Goal: Task Accomplishment & Management: Complete application form

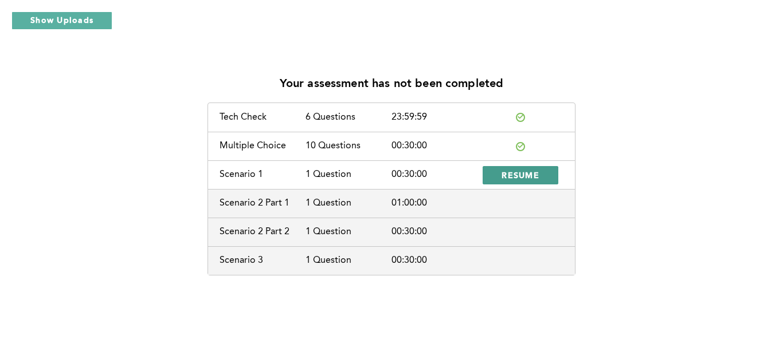
click at [536, 177] on span "RESUME" at bounding box center [521, 175] width 38 height 11
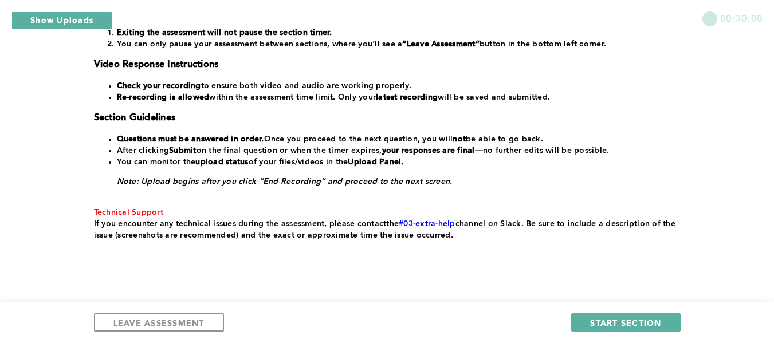
scroll to position [275, 0]
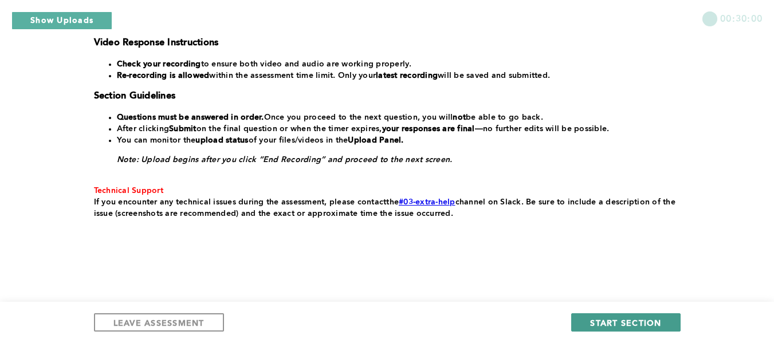
click at [621, 320] on span "START SECTION" at bounding box center [625, 323] width 71 height 11
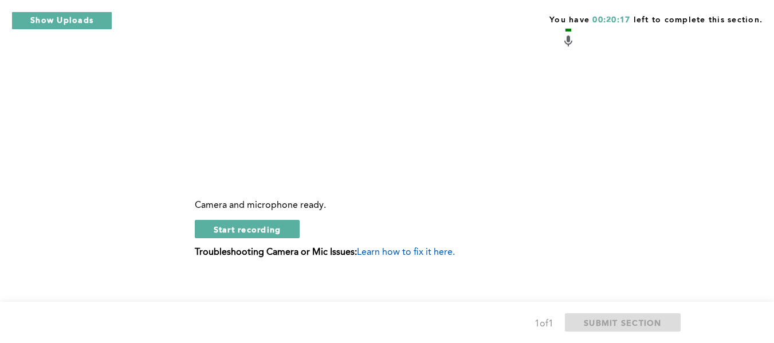
scroll to position [576, 0]
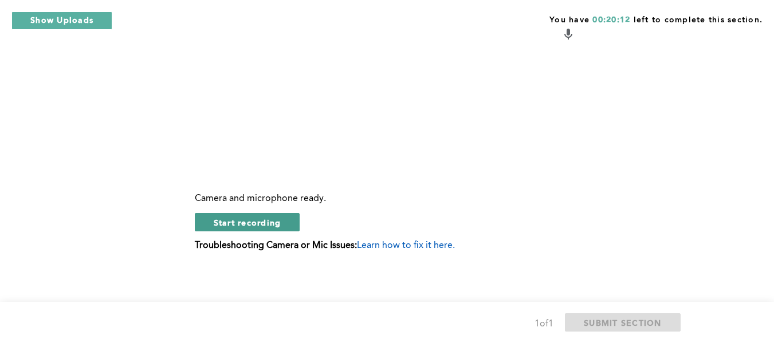
click at [287, 221] on button "Start recording" at bounding box center [247, 222] width 105 height 18
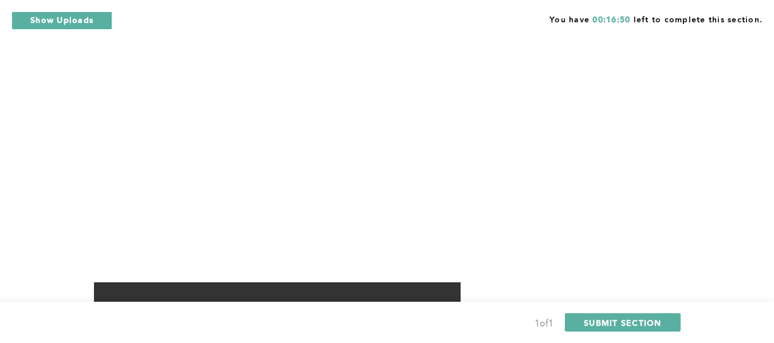
scroll to position [461, 0]
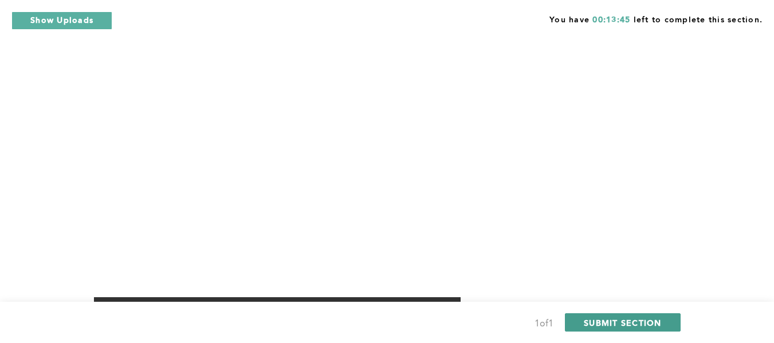
click at [637, 320] on span "SUBMIT SECTION" at bounding box center [623, 323] width 78 height 11
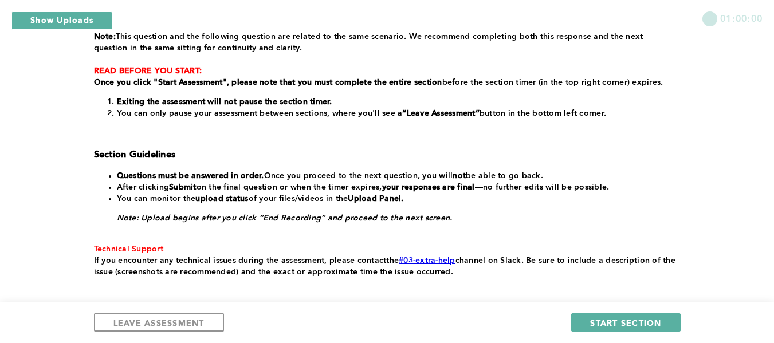
scroll to position [288, 0]
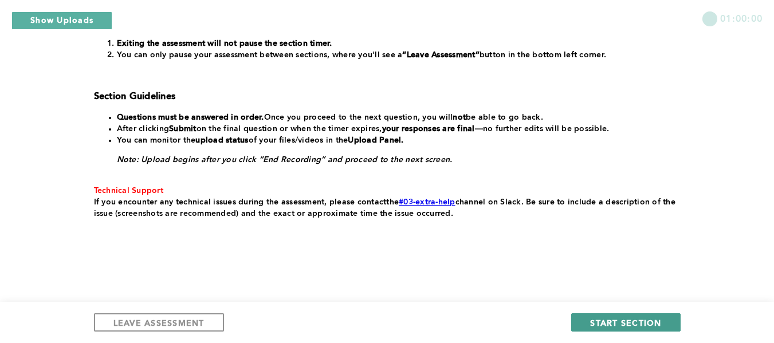
click at [641, 319] on span "START SECTION" at bounding box center [625, 323] width 71 height 11
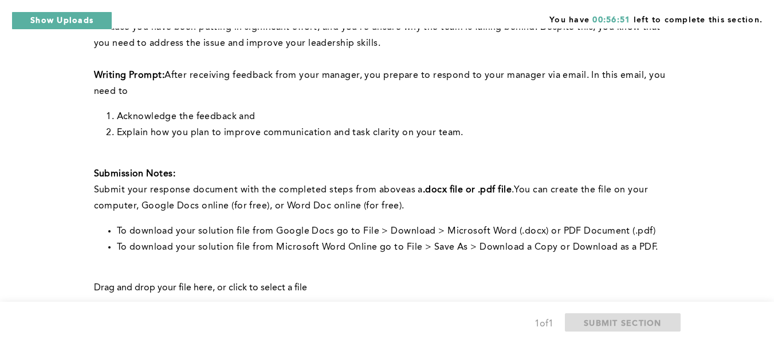
scroll to position [229, 0]
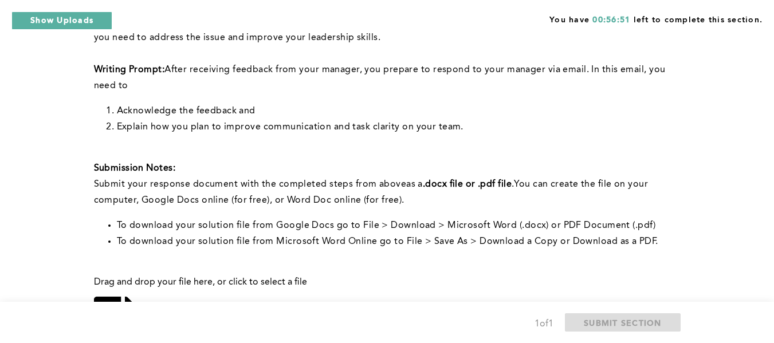
click at [613, 139] on div "Note: You will answer two questions about this scenario: one recorded and one w…" at bounding box center [385, 75] width 582 height 349
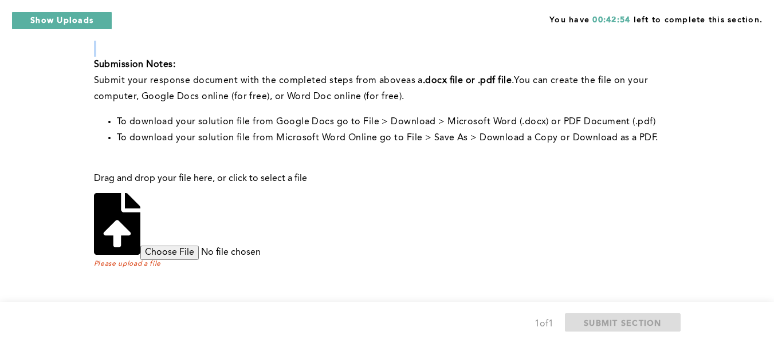
scroll to position [384, 0]
click at [316, 246] on input "file" at bounding box center [227, 253] width 175 height 14
type input "C:\fakepath\assessment question.docx"
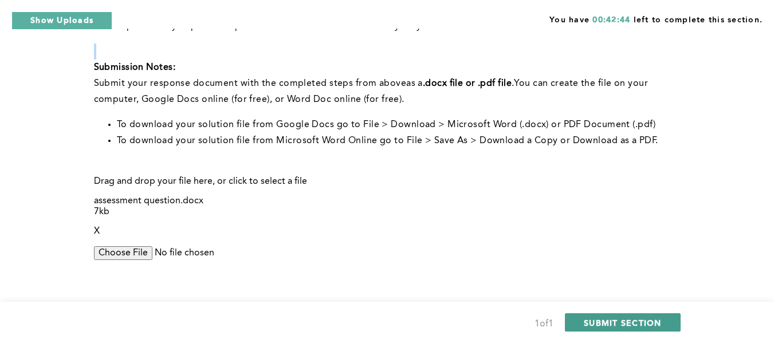
click at [639, 318] on span "SUBMIT SECTION" at bounding box center [623, 323] width 78 height 11
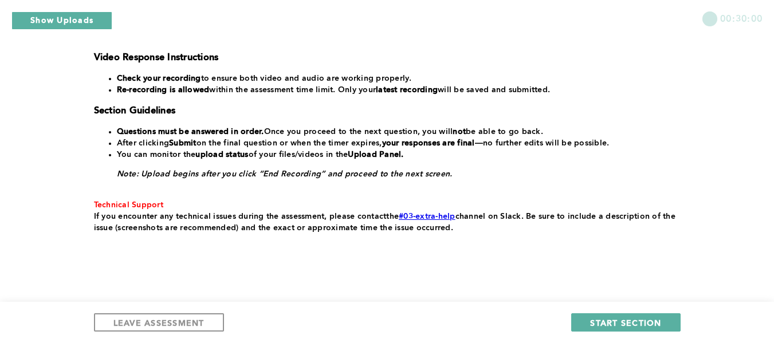
scroll to position [295, 0]
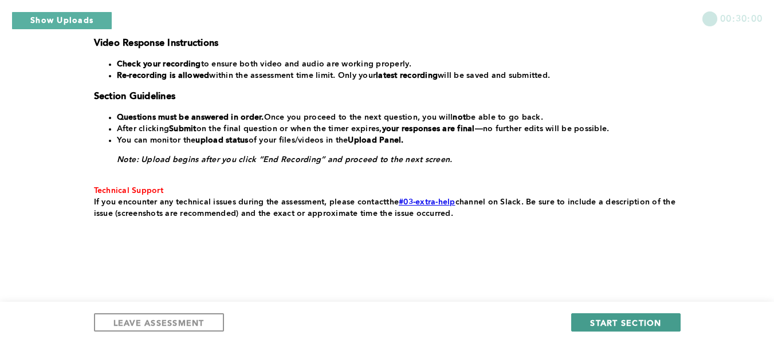
click at [609, 321] on span "START SECTION" at bounding box center [625, 323] width 71 height 11
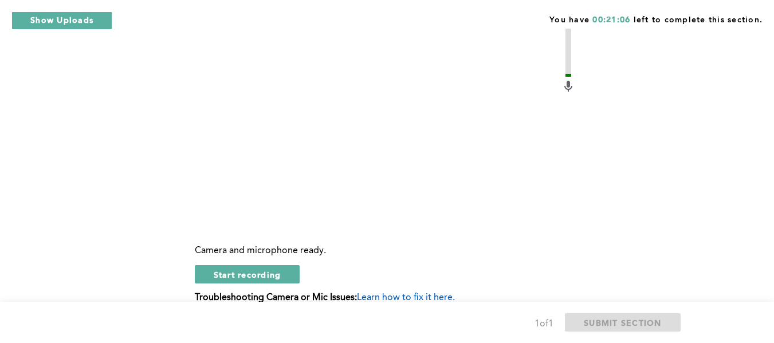
scroll to position [656, 0]
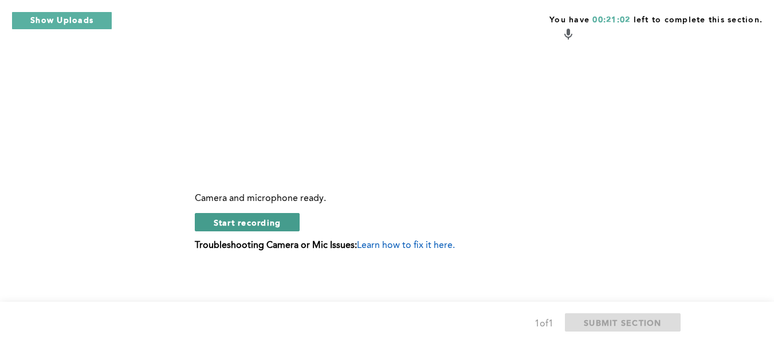
click at [250, 217] on span "Start recording" at bounding box center [248, 222] width 68 height 11
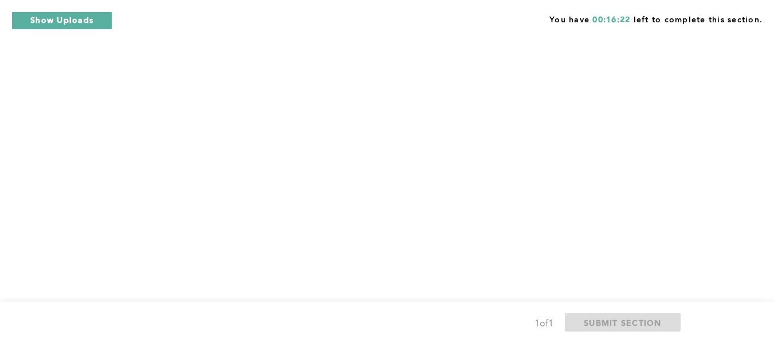
click at [233, 209] on div "Video Duration Remaining: 1:31 Camera and microphone ready. Stop recording Trou…" at bounding box center [385, 238] width 582 height 702
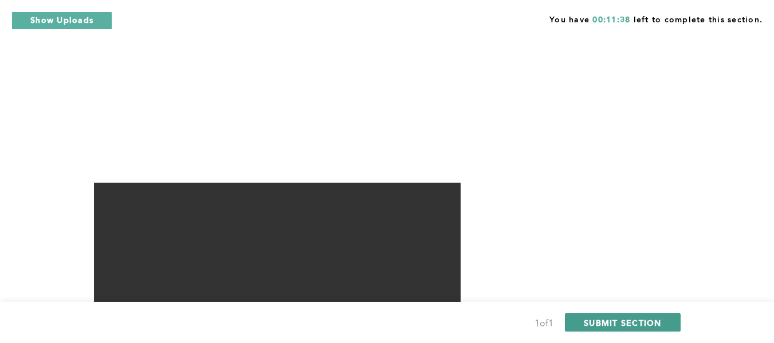
click at [636, 323] on span "SUBMIT SECTION" at bounding box center [623, 323] width 78 height 11
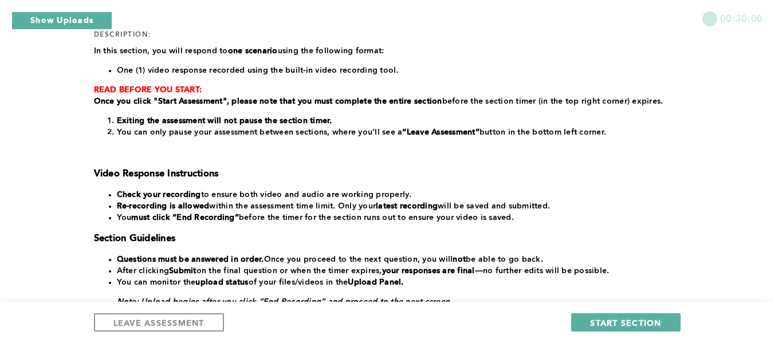
scroll to position [172, 0]
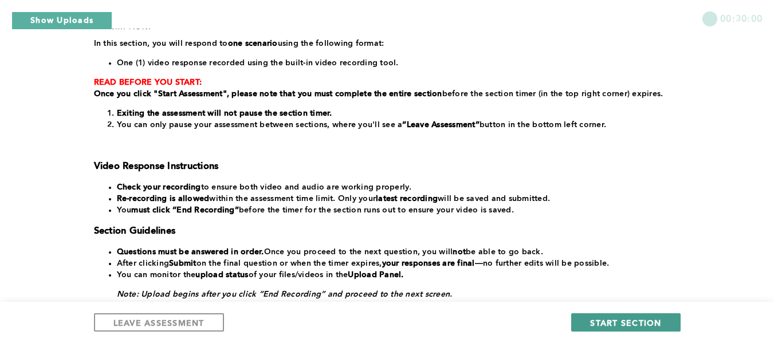
click at [612, 320] on span "START SECTION" at bounding box center [625, 323] width 71 height 11
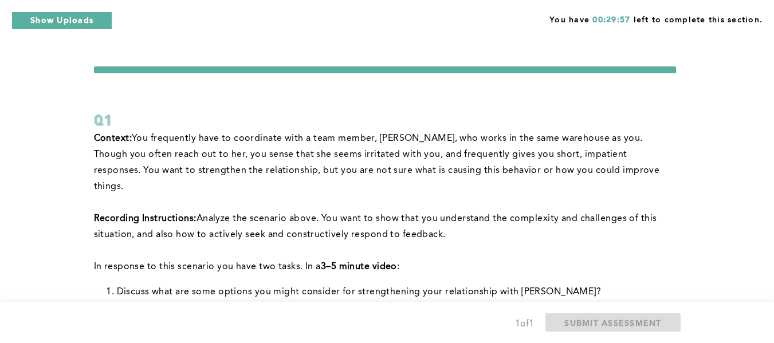
scroll to position [57, 0]
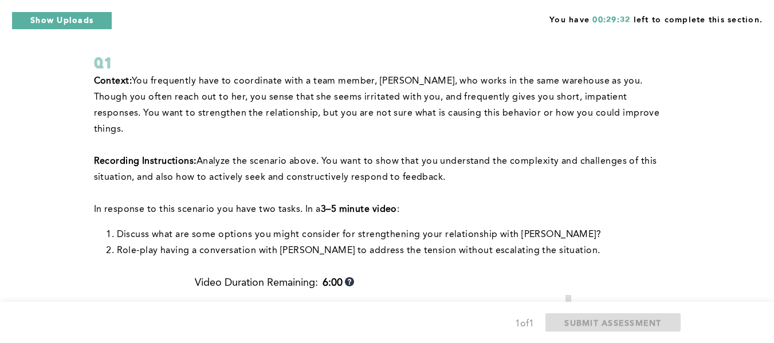
click at [508, 186] on p at bounding box center [385, 194] width 582 height 16
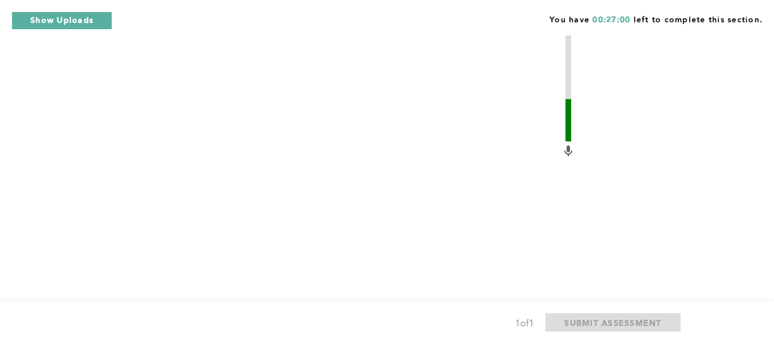
scroll to position [374, 0]
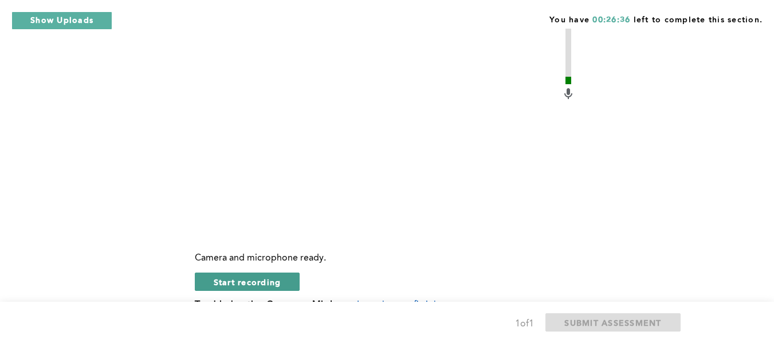
click at [283, 273] on button "Start recording" at bounding box center [247, 282] width 105 height 18
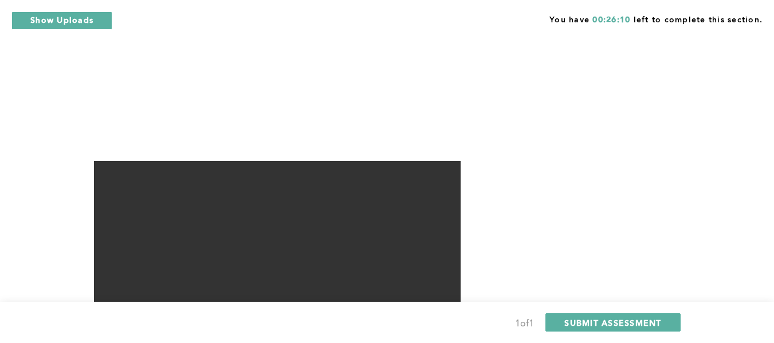
scroll to position [470, 0]
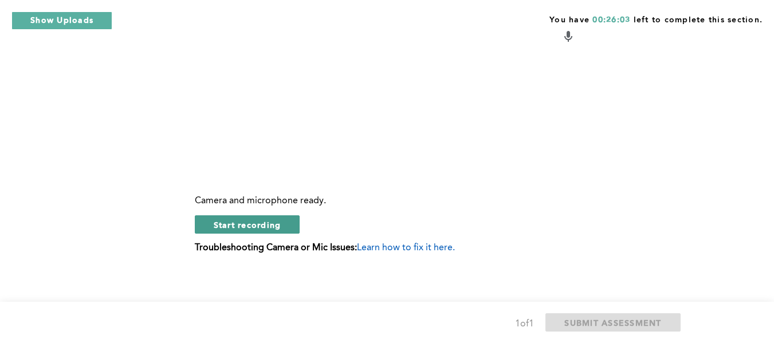
click at [250, 216] on button "Start recording" at bounding box center [247, 225] width 105 height 18
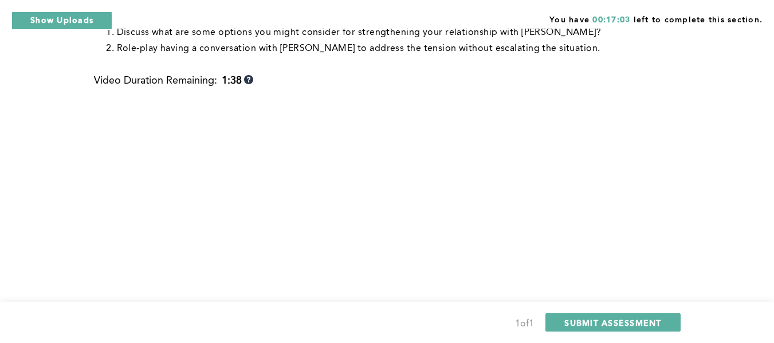
scroll to position [317, 0]
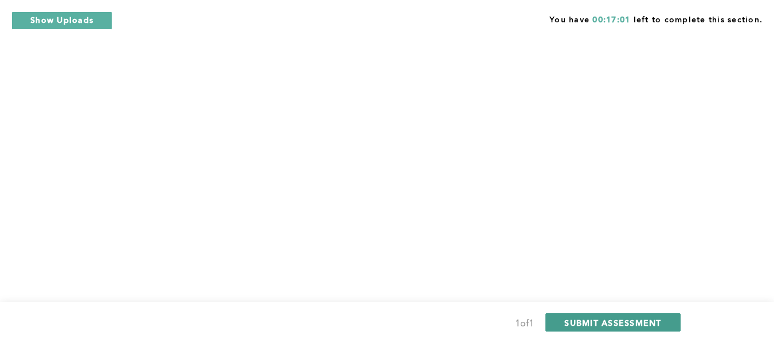
click at [662, 327] on button "SUBMIT ASSESSMENT" at bounding box center [613, 323] width 135 height 18
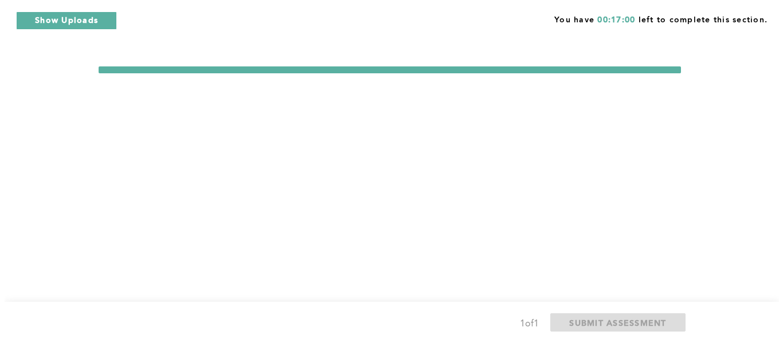
scroll to position [0, 0]
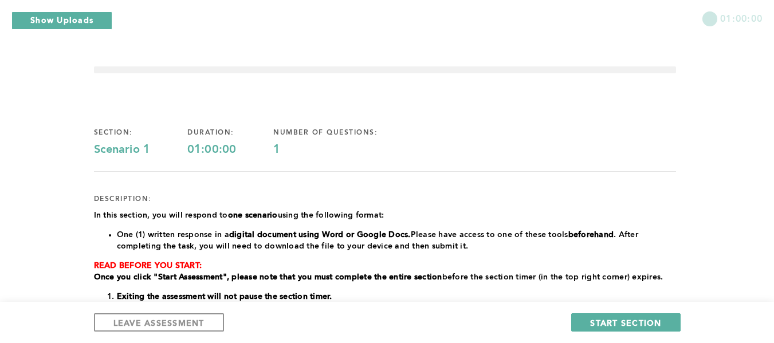
scroll to position [57, 0]
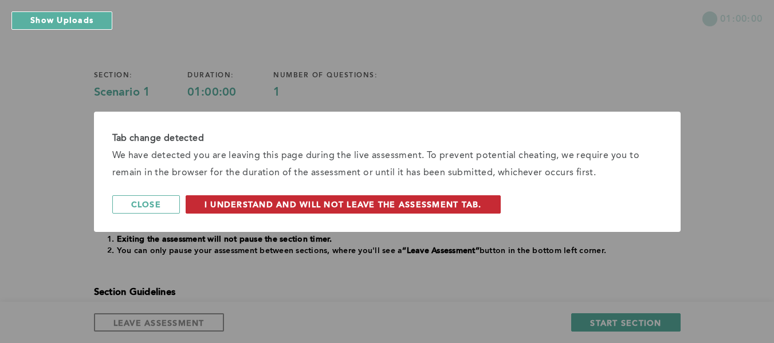
click at [294, 206] on span "I understand and will not leave the assessment tab." at bounding box center [343, 204] width 277 height 11
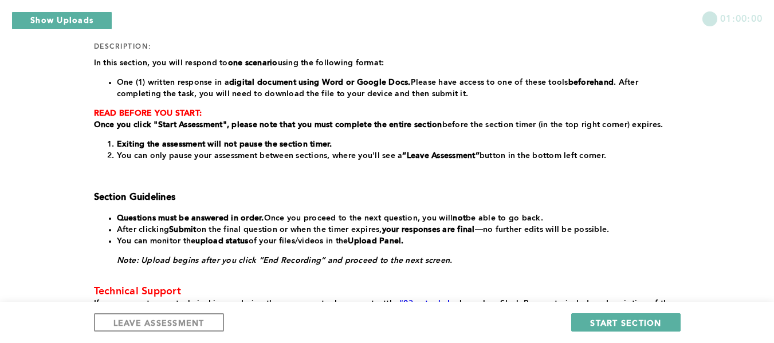
scroll to position [172, 0]
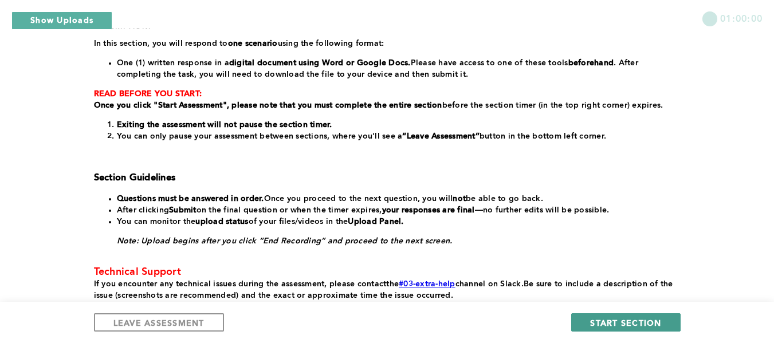
click at [601, 321] on span "START SECTION" at bounding box center [625, 323] width 71 height 11
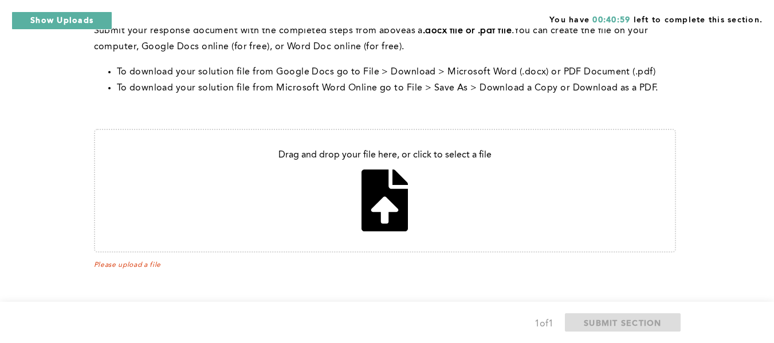
scroll to position [531, 0]
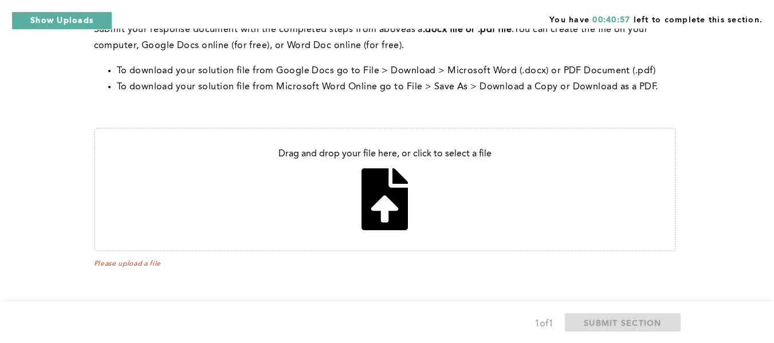
click at [405, 202] on input "file" at bounding box center [385, 190] width 580 height 122
click at [379, 208] on input "file" at bounding box center [385, 190] width 580 height 122
click at [392, 193] on input "file" at bounding box center [385, 190] width 580 height 122
type input "C:\fakepath\assessmentq2.docx"
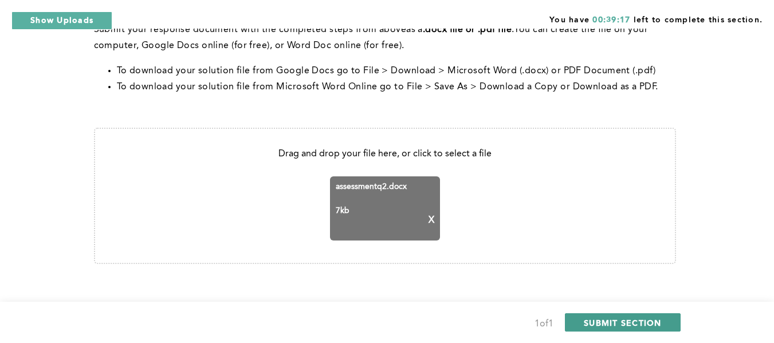
click at [609, 319] on span "SUBMIT SECTION" at bounding box center [623, 323] width 78 height 11
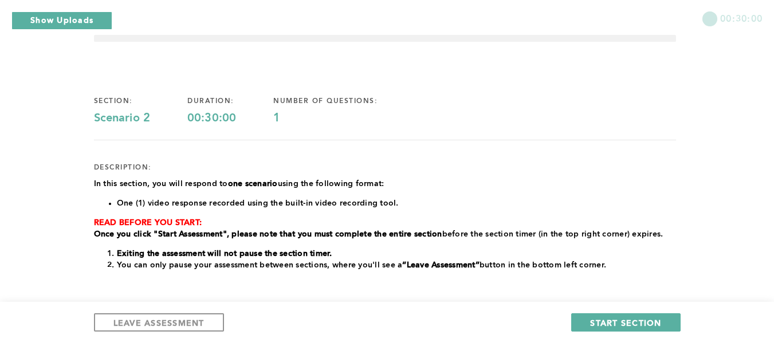
scroll to position [0, 0]
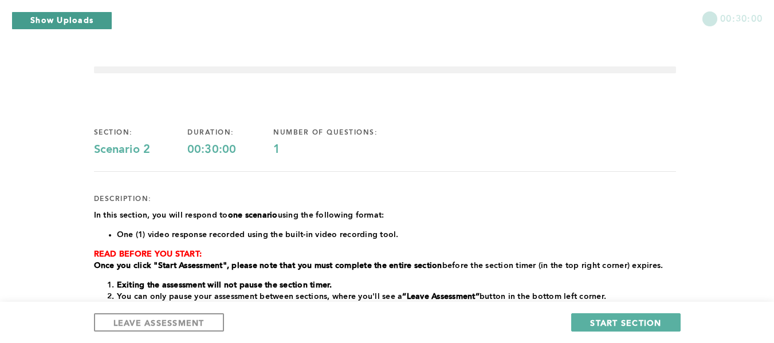
click at [60, 23] on button "Show Uploads" at bounding box center [61, 20] width 101 height 18
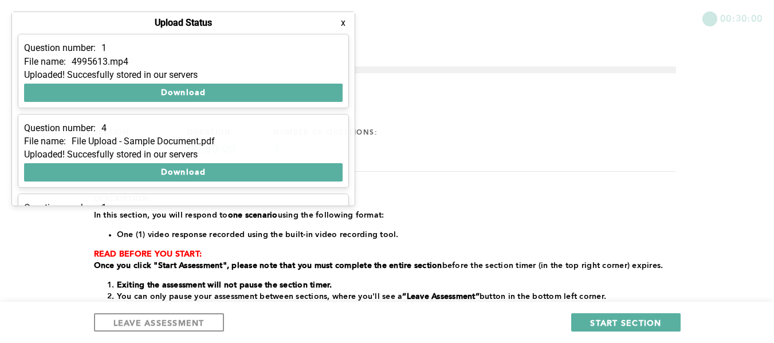
click at [535, 149] on div "section: Scenario 2 duration: 00:30:00 number of questions: 1" at bounding box center [385, 142] width 582 height 29
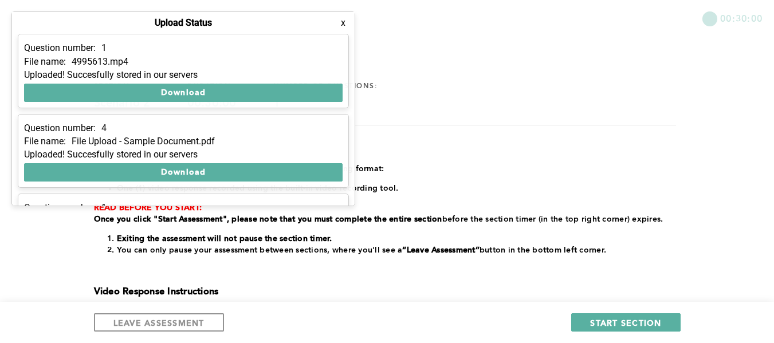
scroll to position [115, 0]
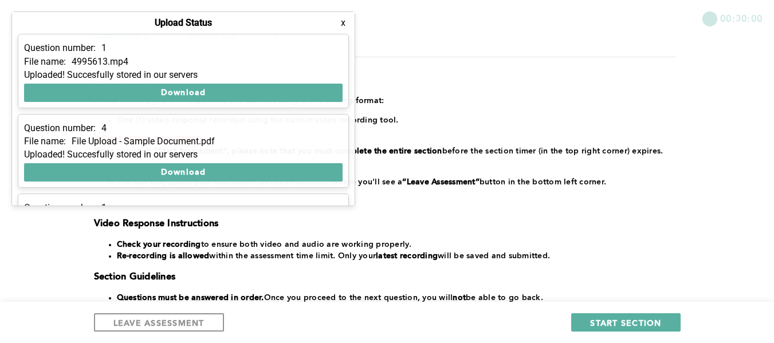
click at [342, 24] on button "x" at bounding box center [343, 22] width 11 height 11
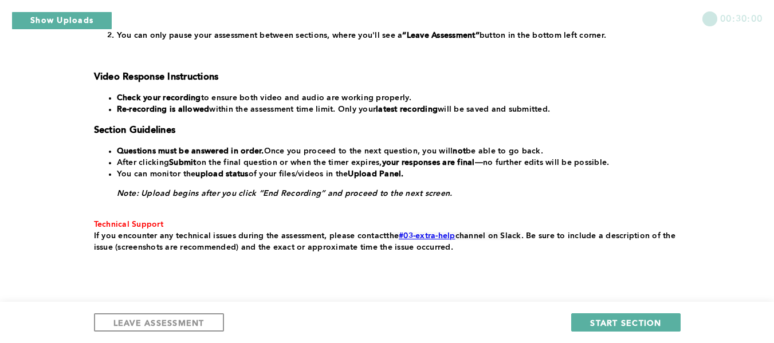
scroll to position [287, 0]
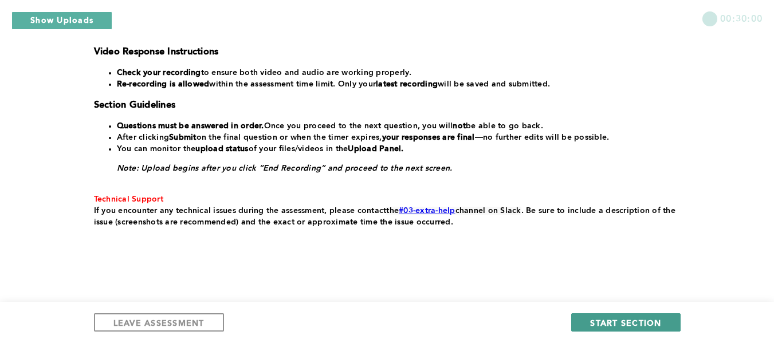
click at [629, 322] on span "START SECTION" at bounding box center [625, 323] width 71 height 11
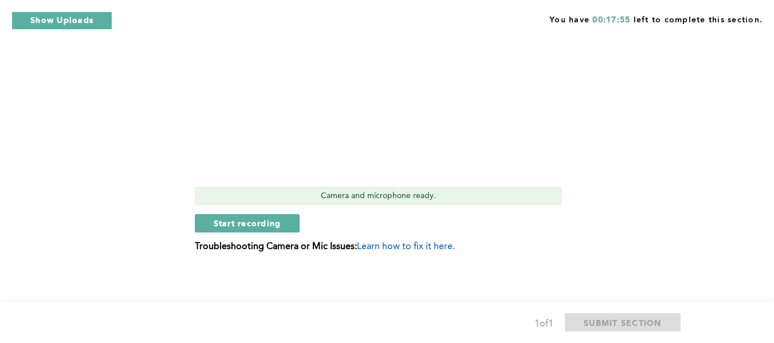
scroll to position [521, 0]
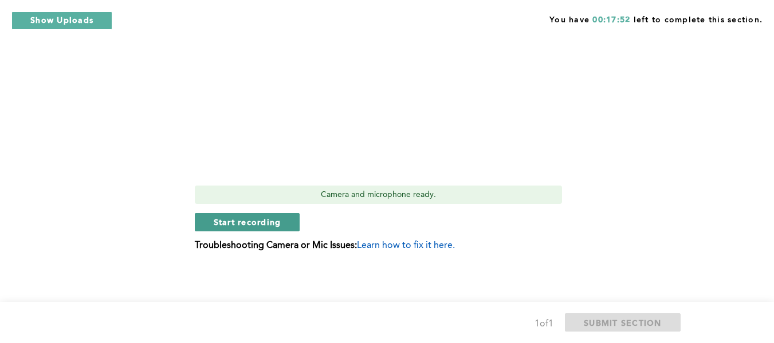
click at [279, 224] on span "Start recording" at bounding box center [248, 222] width 68 height 11
click at [229, 217] on span "Stop recording" at bounding box center [247, 222] width 67 height 11
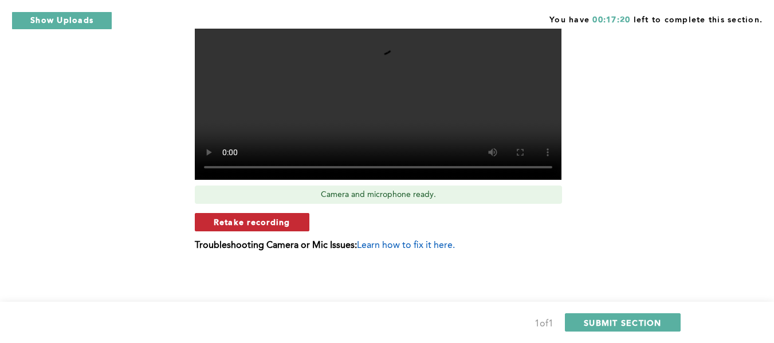
click at [249, 221] on span "Retake recording" at bounding box center [252, 222] width 77 height 11
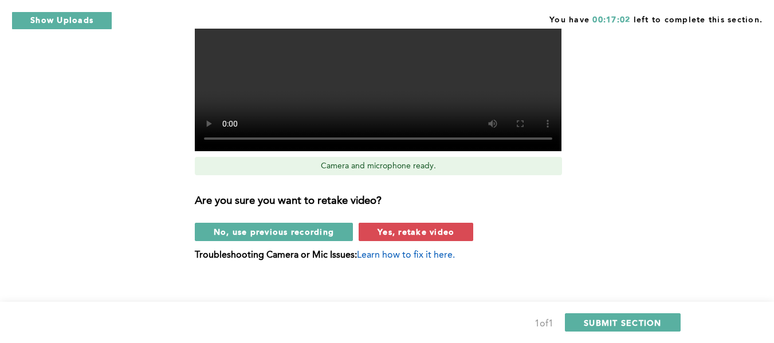
scroll to position [559, 0]
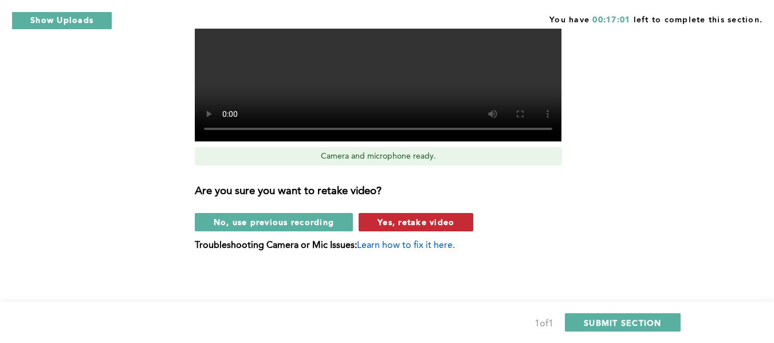
click at [436, 224] on span "Yes, retake video" at bounding box center [416, 222] width 77 height 11
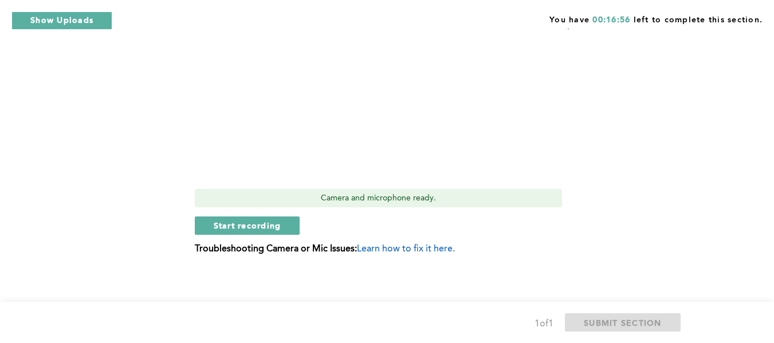
scroll to position [521, 0]
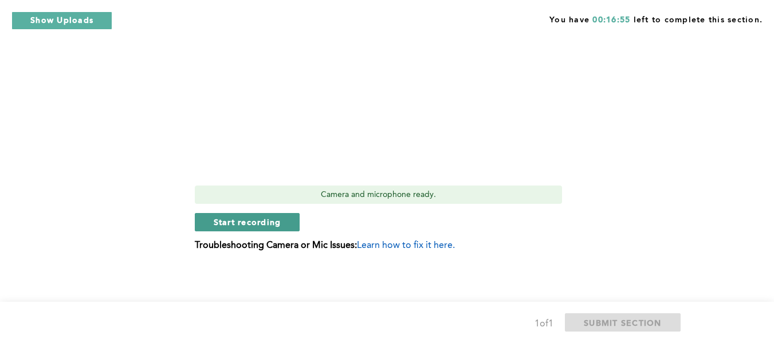
click at [259, 221] on span "Start recording" at bounding box center [248, 222] width 68 height 11
click at [271, 221] on span "Stop recording" at bounding box center [247, 222] width 67 height 11
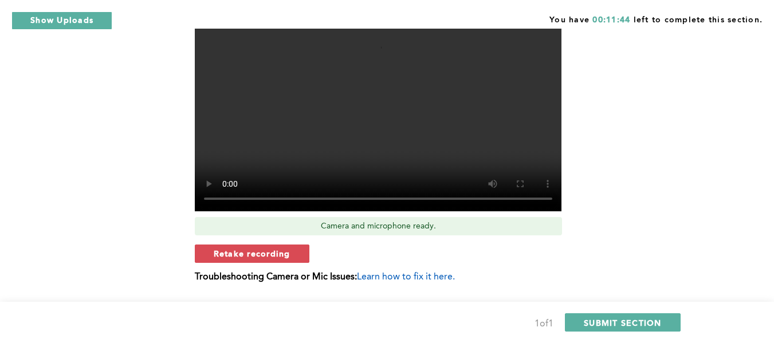
scroll to position [464, 0]
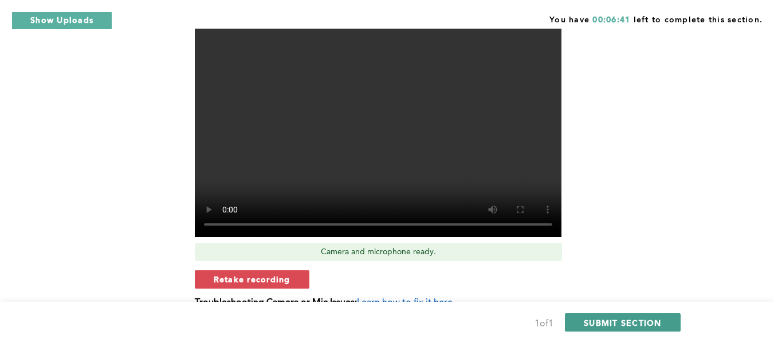
click at [655, 319] on span "SUBMIT SECTION" at bounding box center [623, 323] width 78 height 11
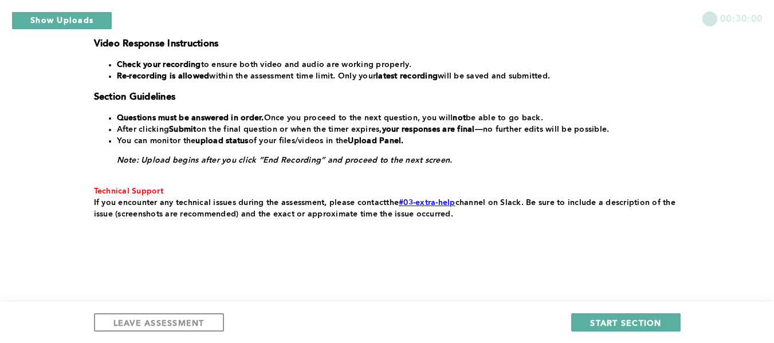
scroll to position [295, 0]
click at [675, 315] on button "START SECTION" at bounding box center [626, 323] width 109 height 18
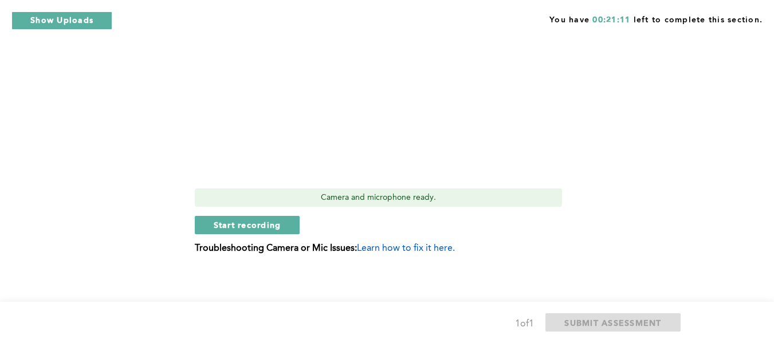
scroll to position [466, 0]
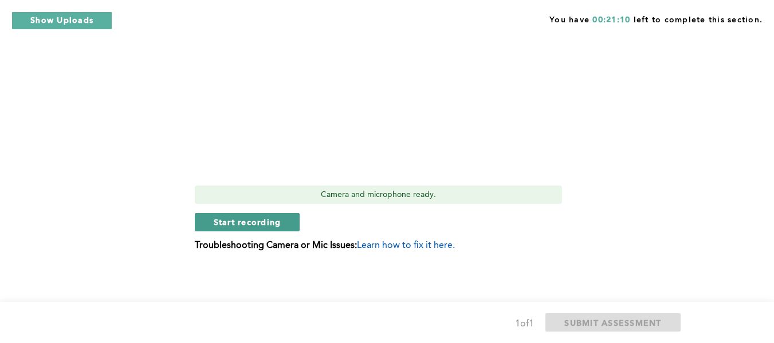
click at [256, 218] on span "Start recording" at bounding box center [248, 222] width 68 height 11
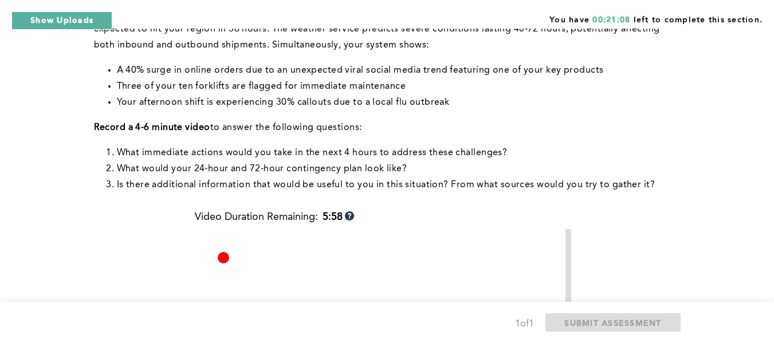
scroll to position [122, 0]
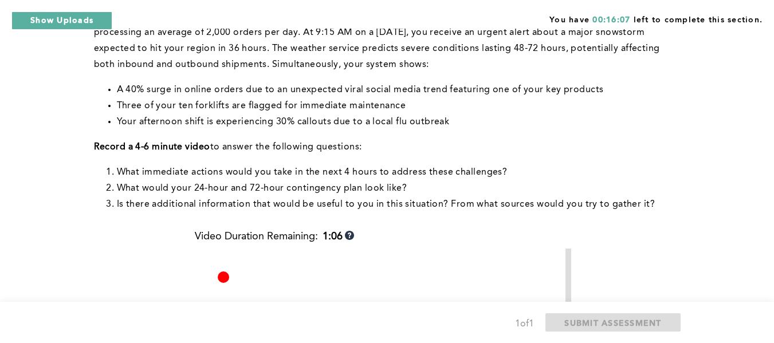
drag, startPoint x: 782, startPoint y: 173, endPoint x: 492, endPoint y: 132, distance: 293.4
click at [492, 132] on div "Context : You are the Operations Manager at a large distribution center. Your w…" at bounding box center [385, 111] width 582 height 204
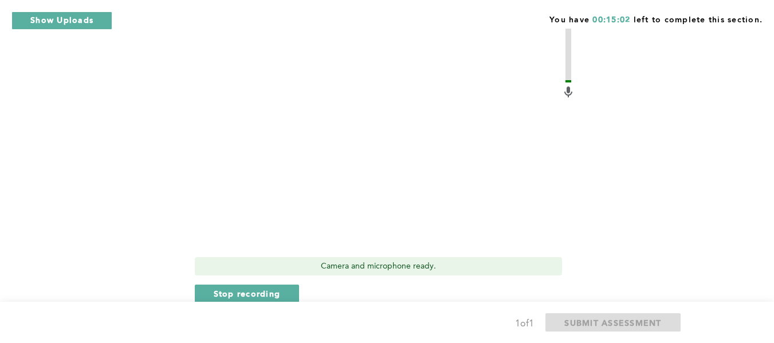
scroll to position [466, 0]
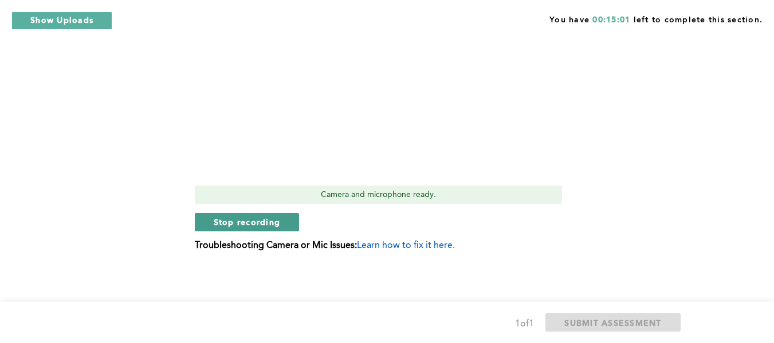
click at [220, 224] on span "Stop recording" at bounding box center [247, 222] width 67 height 11
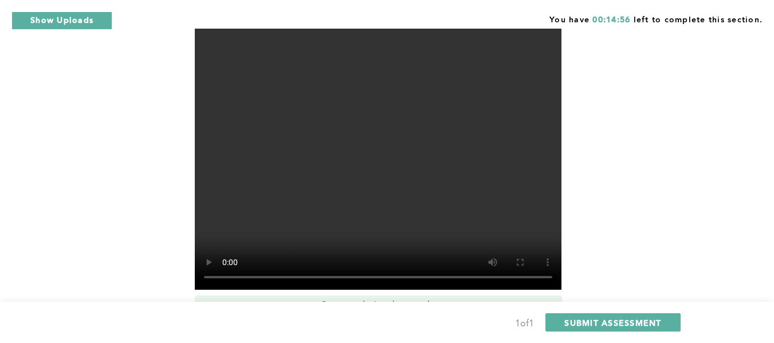
scroll to position [351, 0]
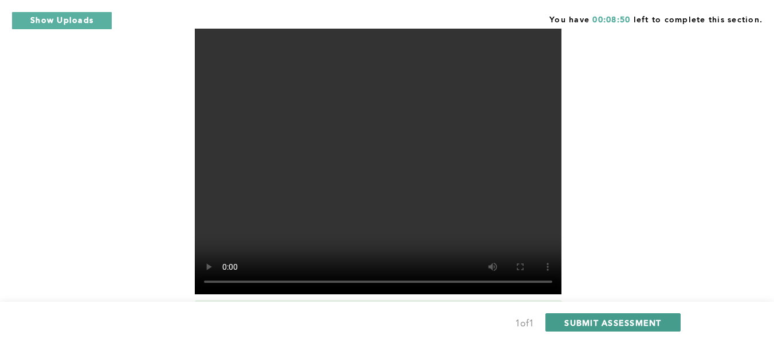
click at [599, 327] on span "SUBMIT ASSESSMENT" at bounding box center [613, 323] width 97 height 11
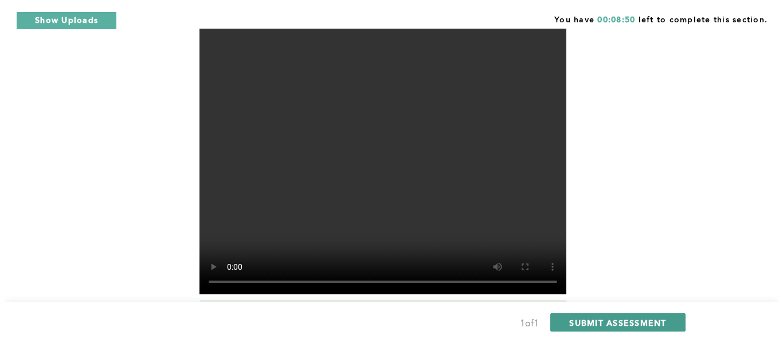
scroll to position [0, 0]
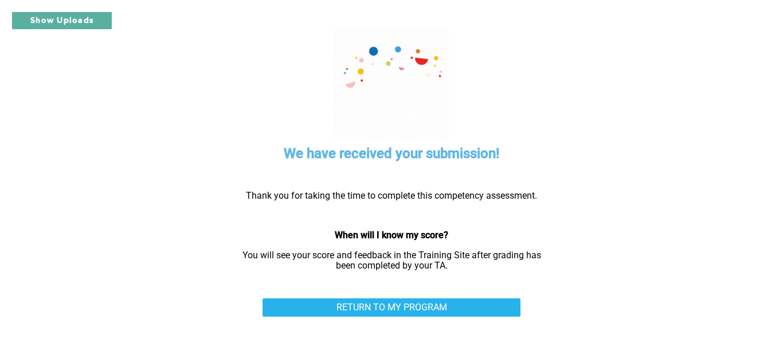
click at [468, 297] on div "We have received your submission! Thank you for taking the time to complete thi…" at bounding box center [391, 171] width 631 height 343
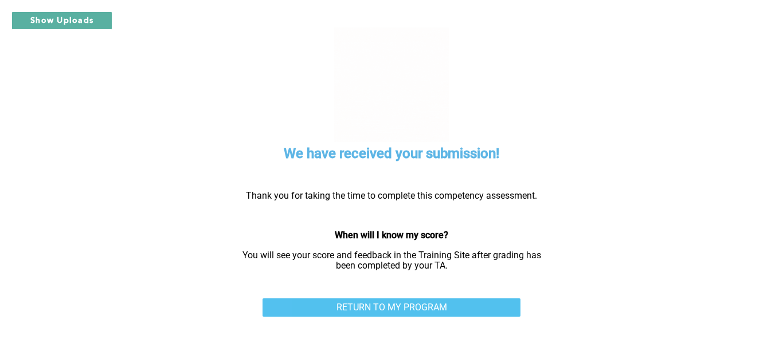
click at [466, 312] on link "RETURN TO MY PROGRAM" at bounding box center [392, 308] width 258 height 18
